Goal: Find specific page/section: Find specific page/section

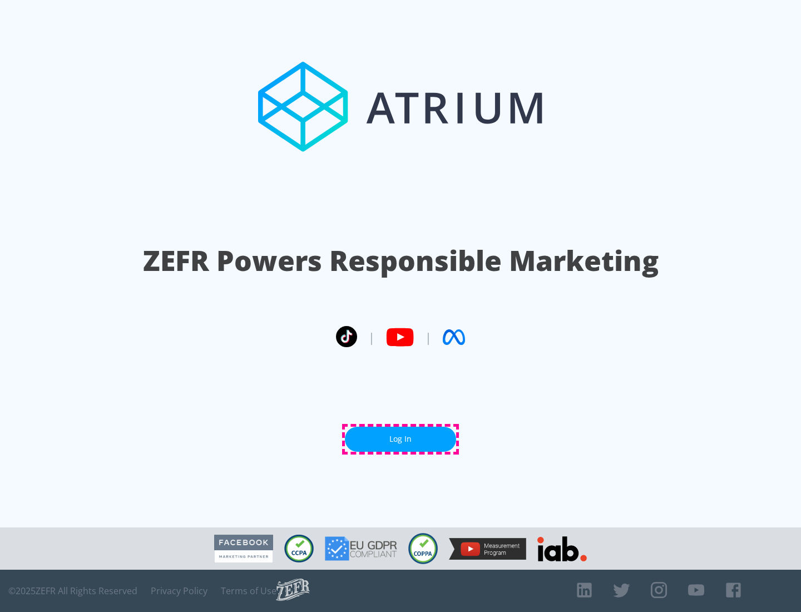
click at [400, 439] on link "Log In" at bounding box center [400, 438] width 111 height 25
